Goal: Task Accomplishment & Management: Manage account settings

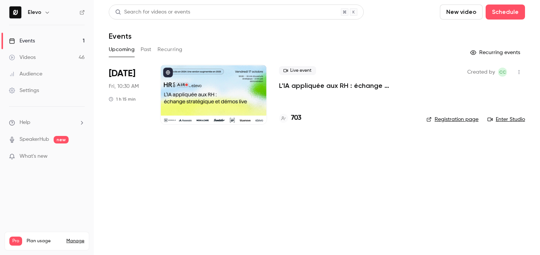
click at [507, 119] on link "Enter Studio" at bounding box center [507, 120] width 38 height 8
click at [296, 116] on h4 "720" at bounding box center [296, 118] width 11 height 10
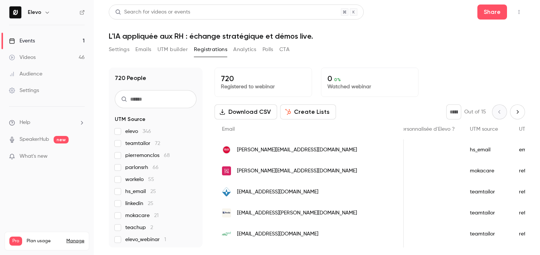
scroll to position [101, 0]
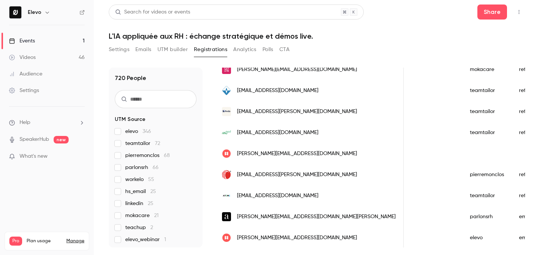
click at [84, 43] on link "Events 1" at bounding box center [47, 41] width 94 height 17
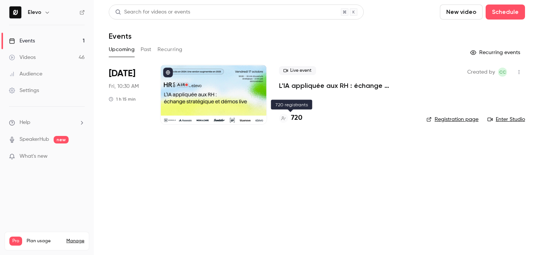
click at [298, 119] on h4 "720" at bounding box center [296, 118] width 11 height 10
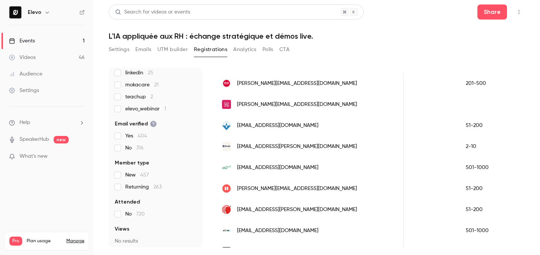
scroll to position [0, 539]
click at [284, 186] on span "lucie.lefevre@heyteam.com" at bounding box center [297, 189] width 120 height 8
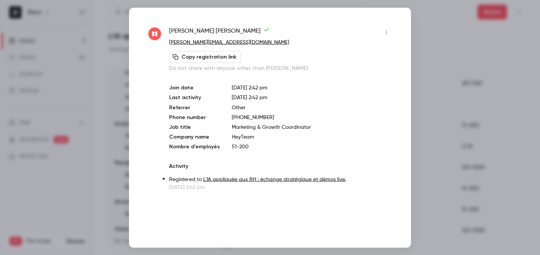
click at [386, 35] on icon "button" at bounding box center [387, 32] width 6 height 5
click at [385, 46] on li "Block from all events" at bounding box center [351, 52] width 81 height 20
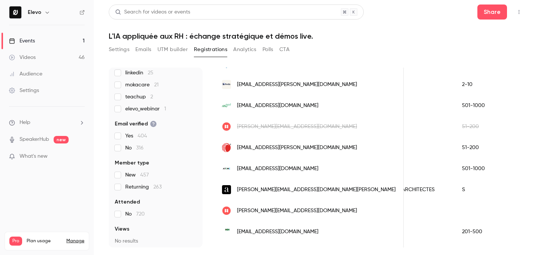
scroll to position [137, 0]
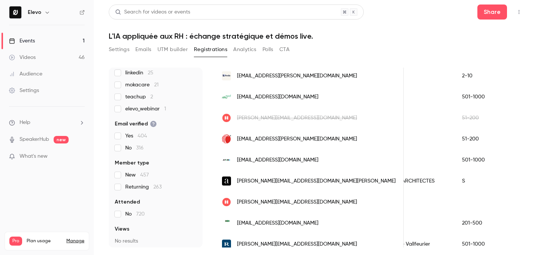
click at [241, 206] on div "jennifer.ablain@heyteam.com" at bounding box center [310, 201] width 190 height 21
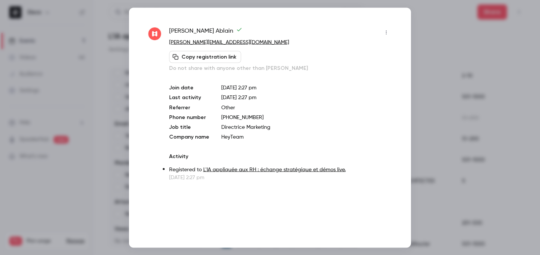
click at [385, 29] on button "button" at bounding box center [387, 32] width 12 height 12
click at [368, 50] on div "Block from all events" at bounding box center [357, 52] width 57 height 8
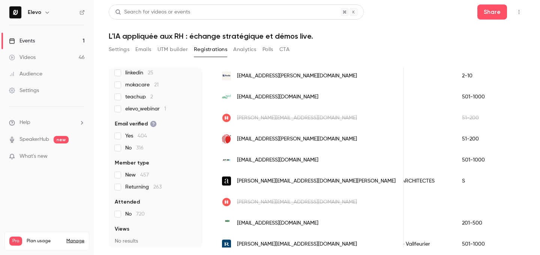
click at [280, 116] on span "lucie.lefevre@heyteam.com" at bounding box center [297, 118] width 120 height 8
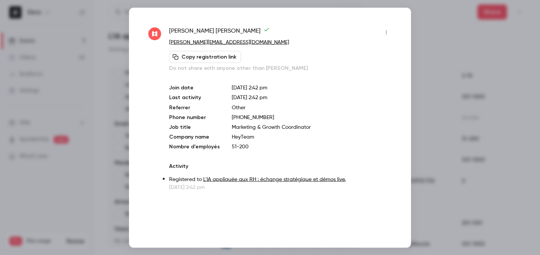
click at [448, 110] on div at bounding box center [270, 127] width 540 height 255
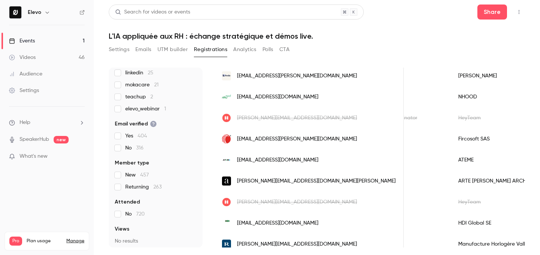
scroll to position [0, 367]
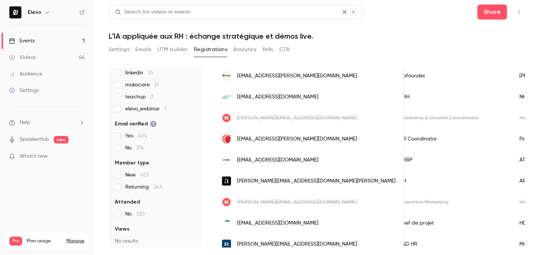
click at [271, 162] on span "l.fouquerant@ateme.com" at bounding box center [277, 160] width 81 height 8
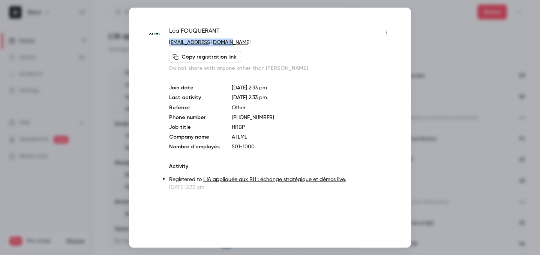
drag, startPoint x: 242, startPoint y: 41, endPoint x: 167, endPoint y: 40, distance: 75.8
click at [167, 40] on div "Léa FOUQUERANT l.fouquerant@ateme.com Copy registration link Do not share with …" at bounding box center [270, 108] width 245 height 164
copy link "l.fouquerant@ateme.com"
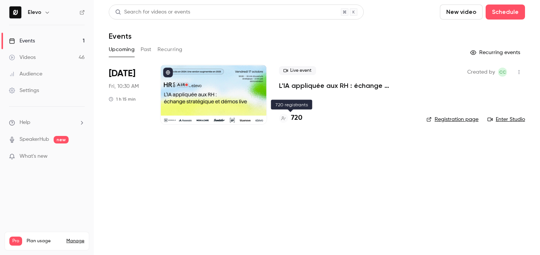
click at [299, 119] on h4 "720" at bounding box center [296, 118] width 11 height 10
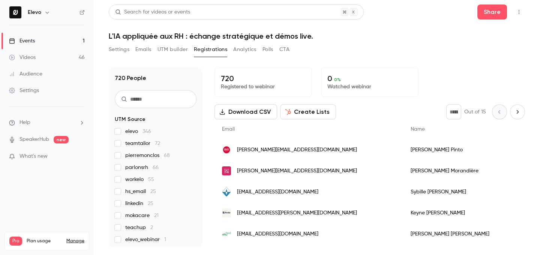
click at [76, 42] on link "Events 1" at bounding box center [47, 41] width 94 height 17
